Goal: Find specific page/section: Find specific page/section

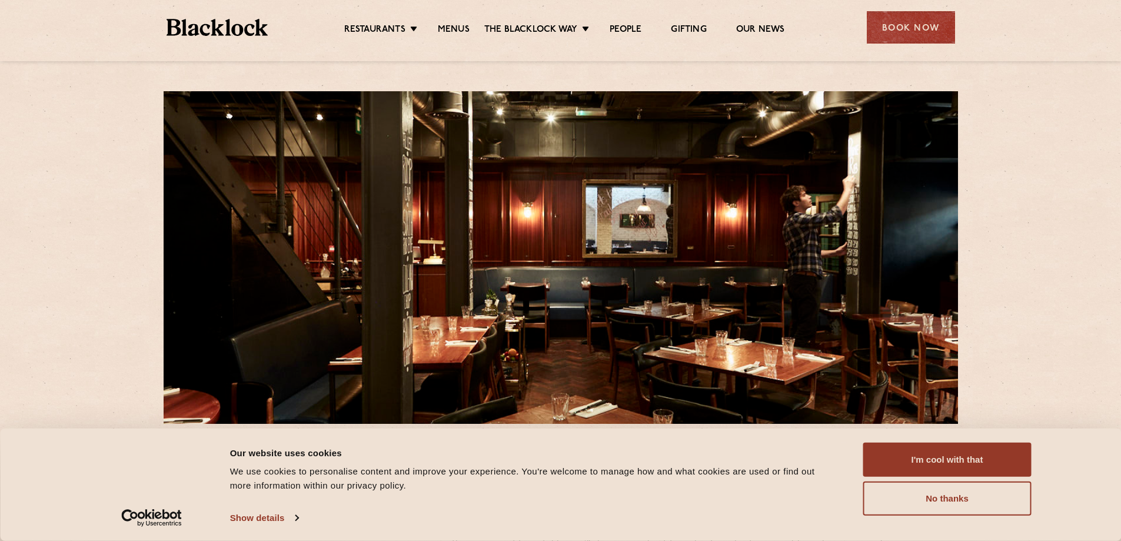
click at [460, 38] on div "Restaurants [GEOGRAPHIC_DATA] [GEOGRAPHIC_DATA] [GEOGRAPHIC_DATA] [GEOGRAPHIC_D…" at bounding box center [560, 26] width 823 height 52
click at [459, 28] on link "Menus" at bounding box center [454, 30] width 32 height 13
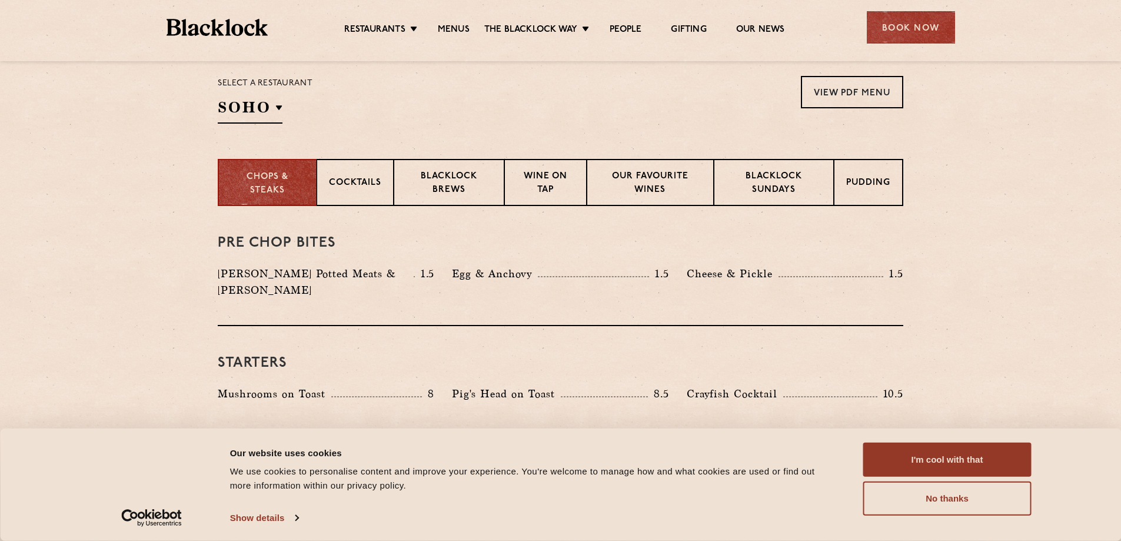
scroll to position [412, 0]
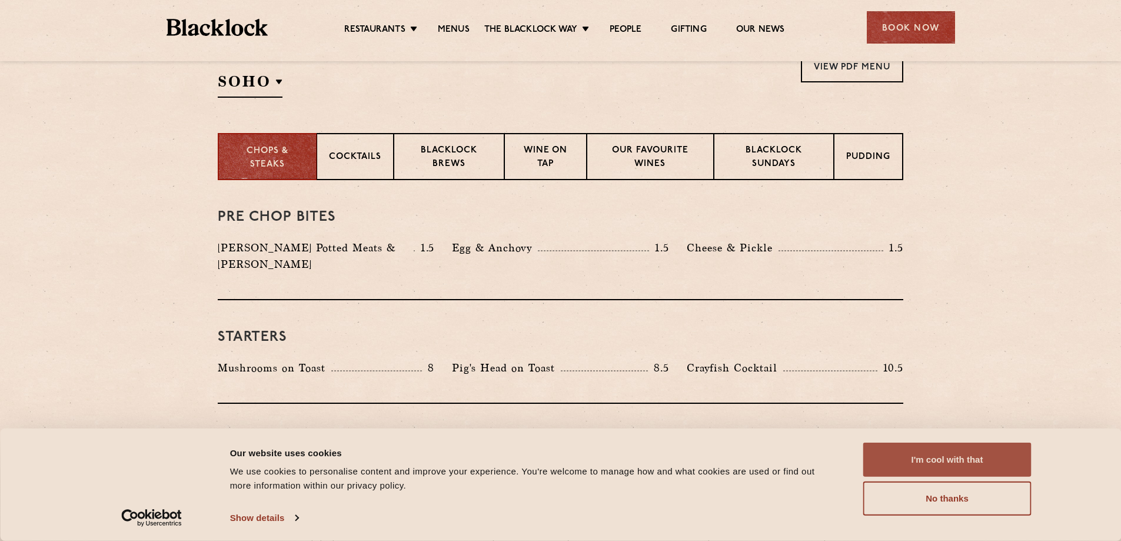
click at [955, 461] on button "I'm cool with that" at bounding box center [947, 459] width 168 height 34
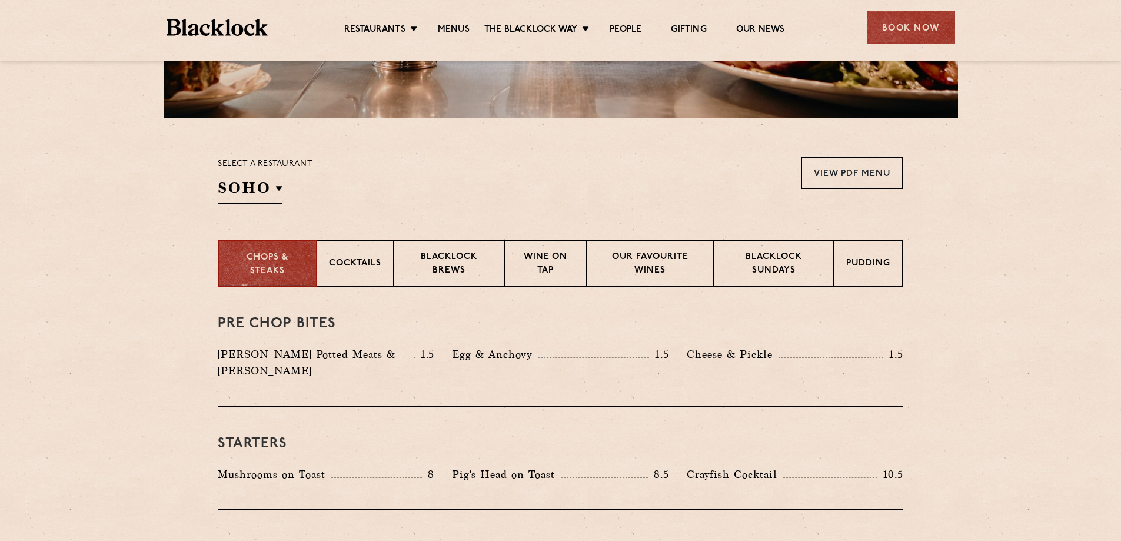
scroll to position [0, 0]
